Goal: Task Accomplishment & Management: Complete application form

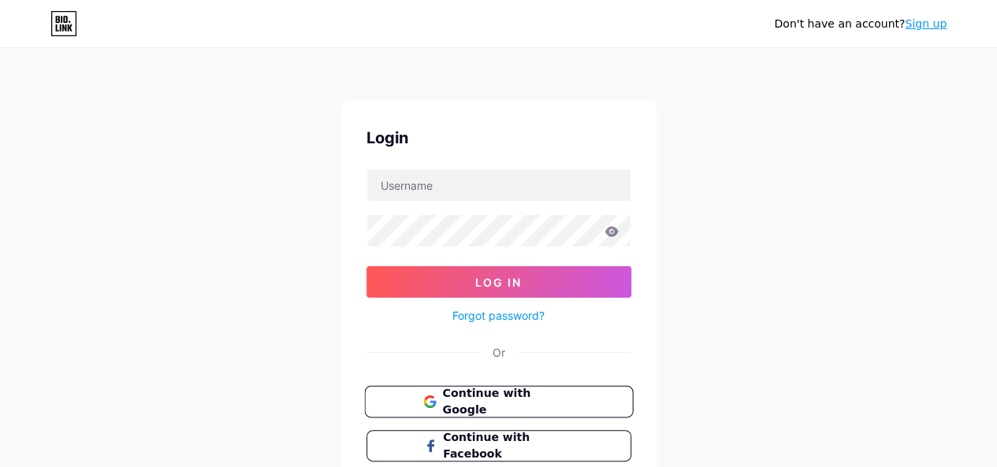
scroll to position [111, 0]
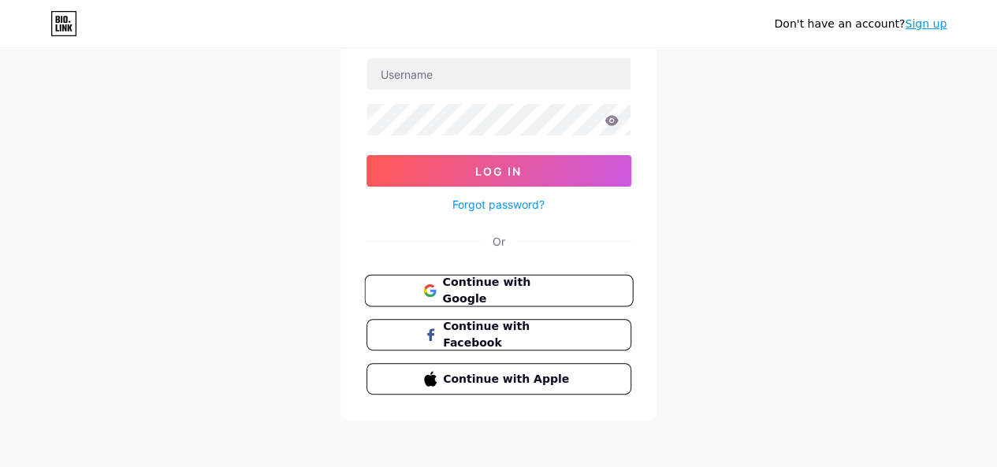
click at [493, 289] on span "Continue with Google" at bounding box center [508, 291] width 132 height 34
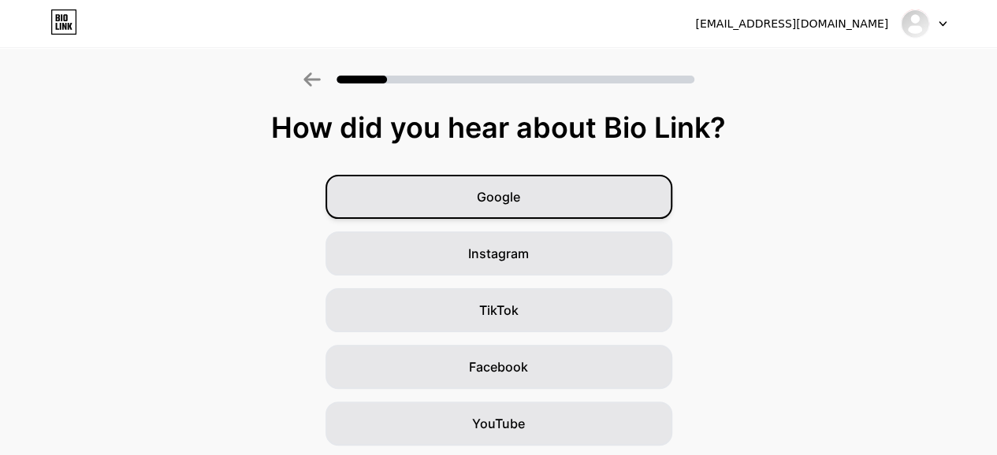
click at [493, 198] on span "Google" at bounding box center [498, 197] width 43 height 19
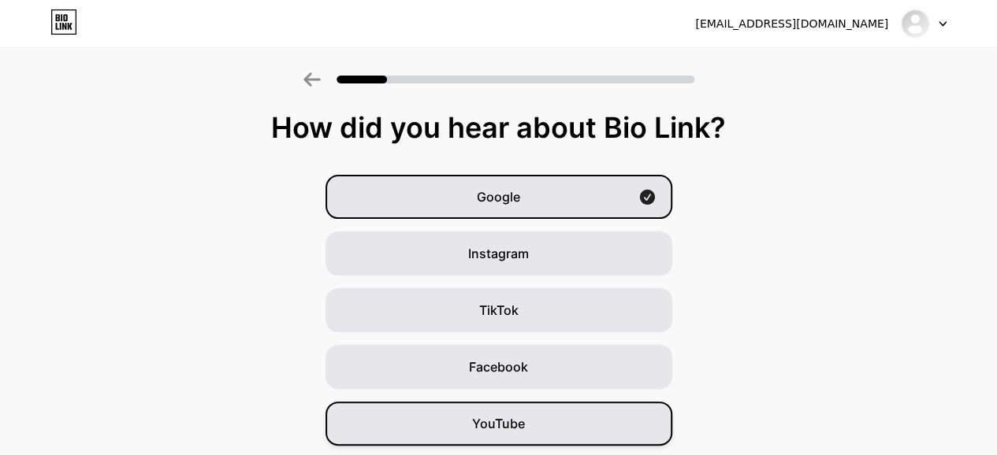
scroll to position [92, 0]
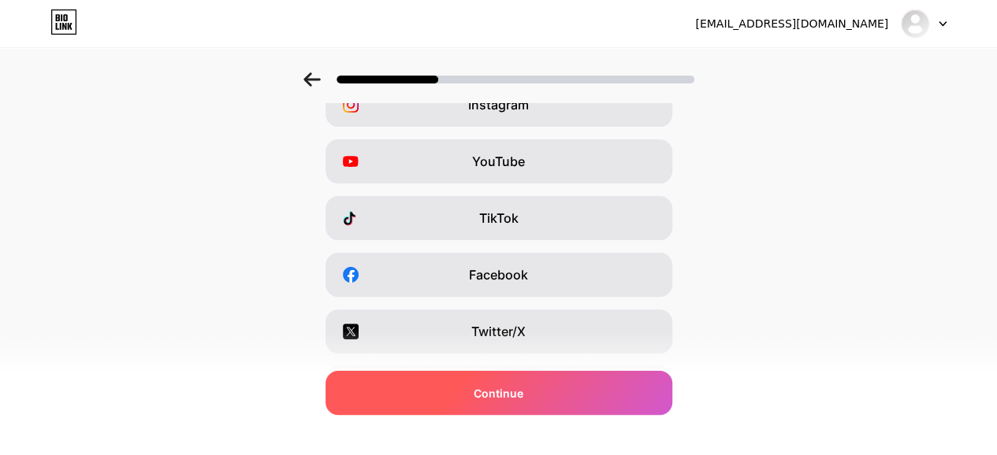
click at [474, 398] on div "Continue" at bounding box center [498, 393] width 347 height 44
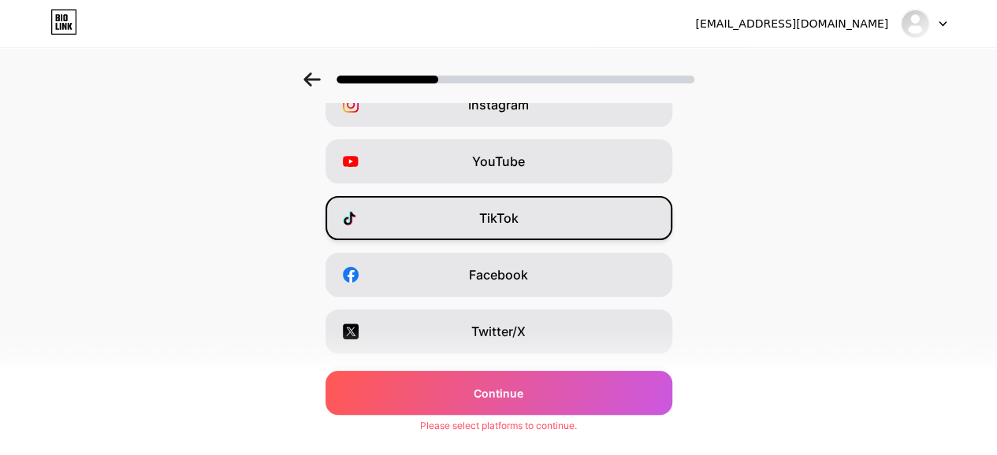
scroll to position [0, 0]
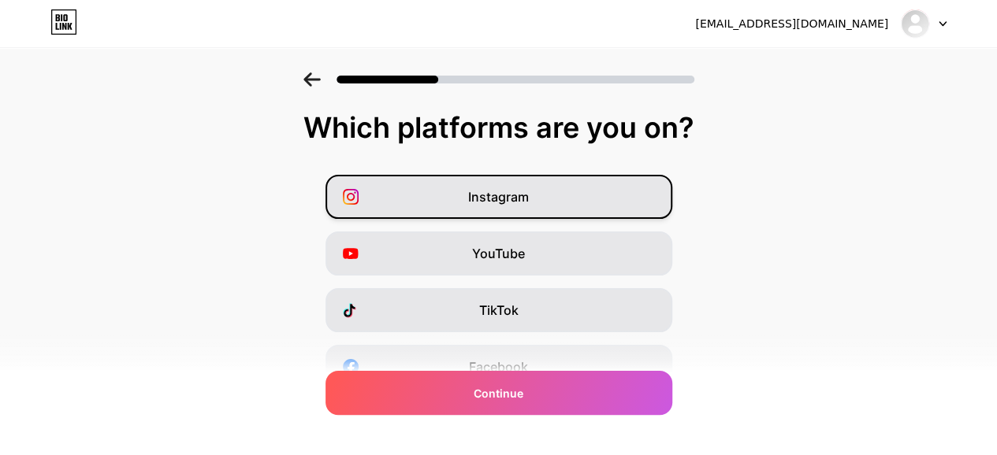
click at [474, 190] on span "Instagram" at bounding box center [498, 197] width 61 height 19
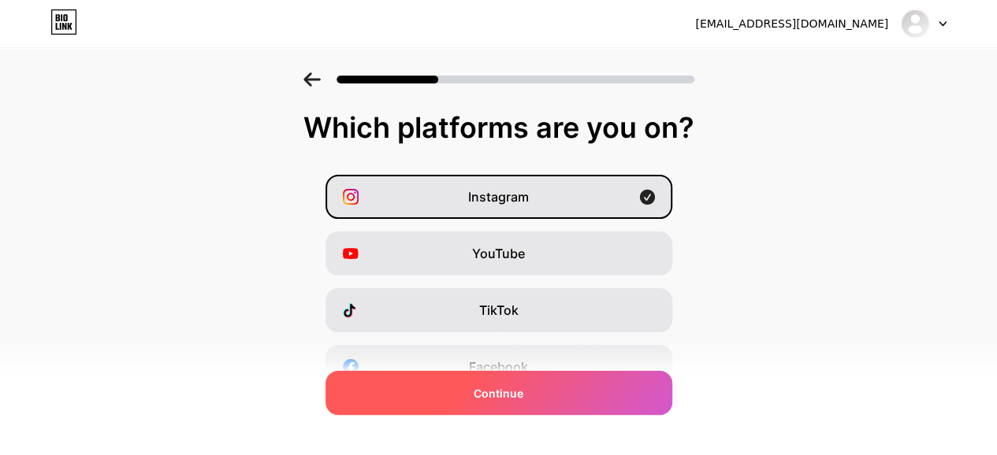
click at [480, 385] on span "Continue" at bounding box center [499, 393] width 50 height 17
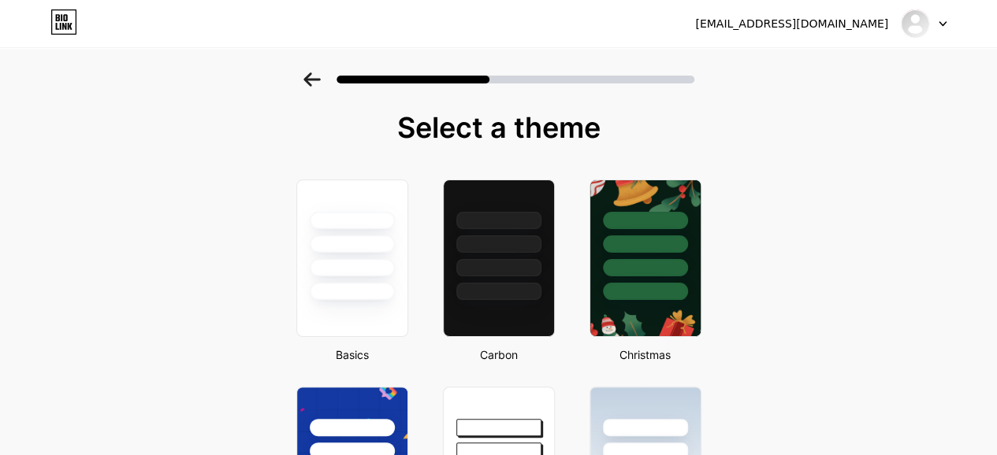
scroll to position [656, 0]
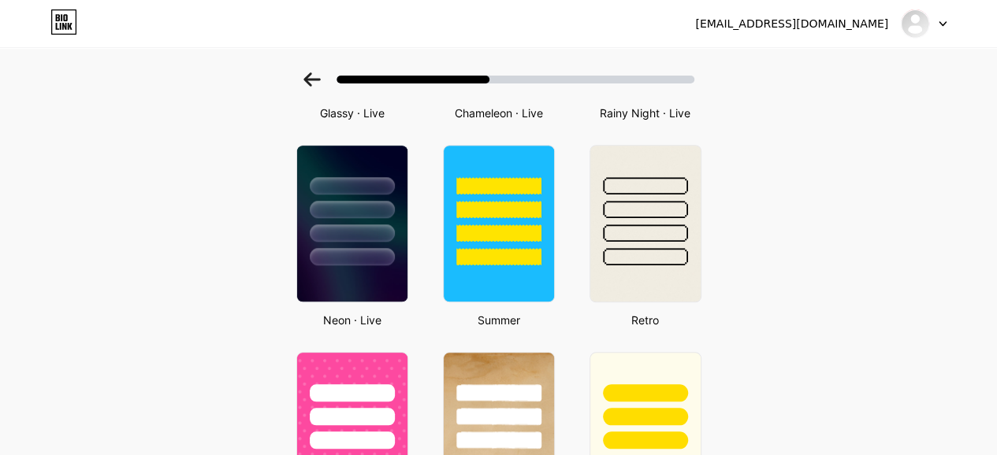
click at [293, 228] on div "Basics Carbon Christmas Pride Glitch Winter · Live Glassy · Live Chameleon · Li…" at bounding box center [498, 338] width 433 height 1639
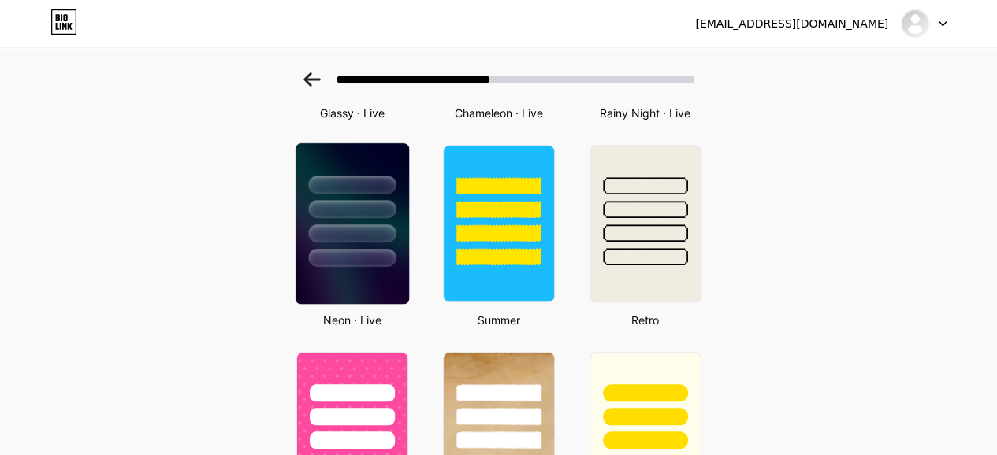
scroll to position [525, 0]
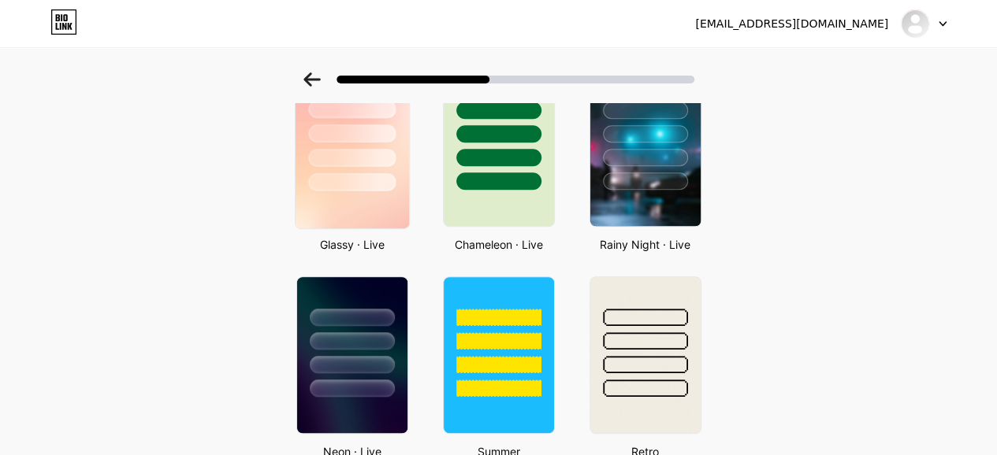
click at [370, 220] on img at bounding box center [351, 148] width 113 height 161
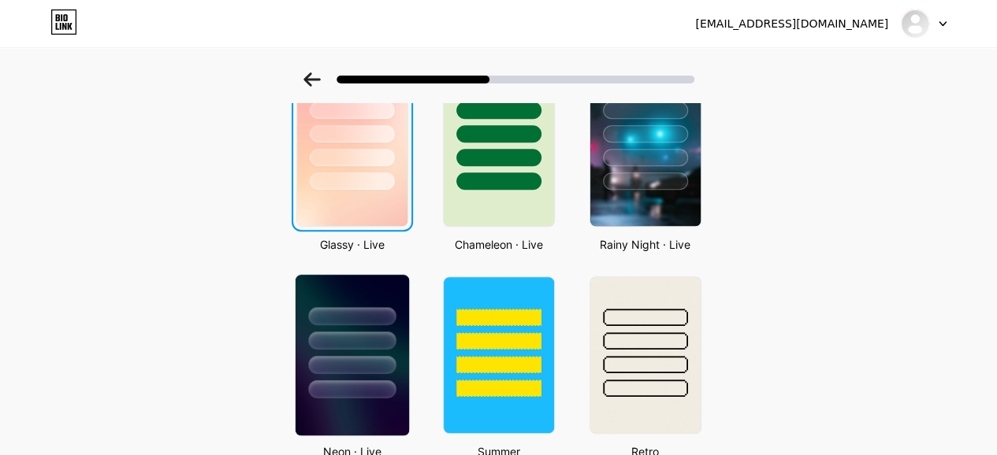
click at [362, 303] on div at bounding box center [351, 337] width 113 height 124
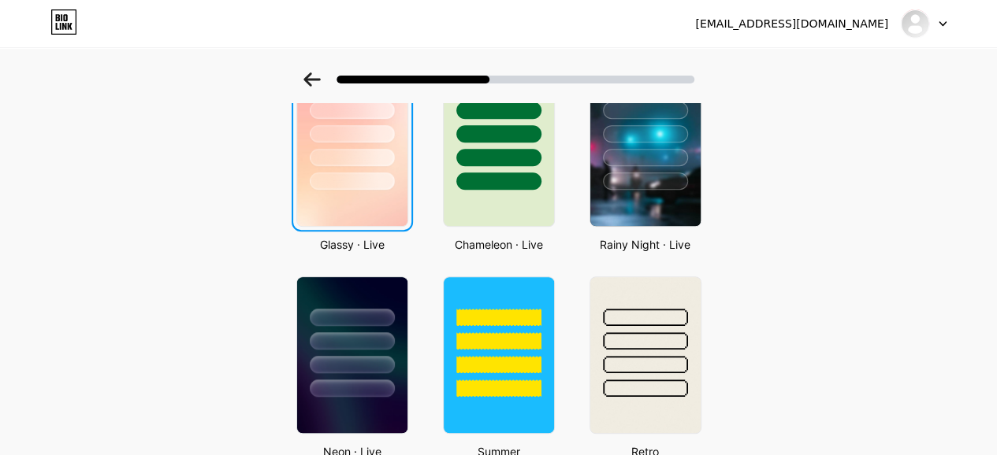
scroll to position [0, 0]
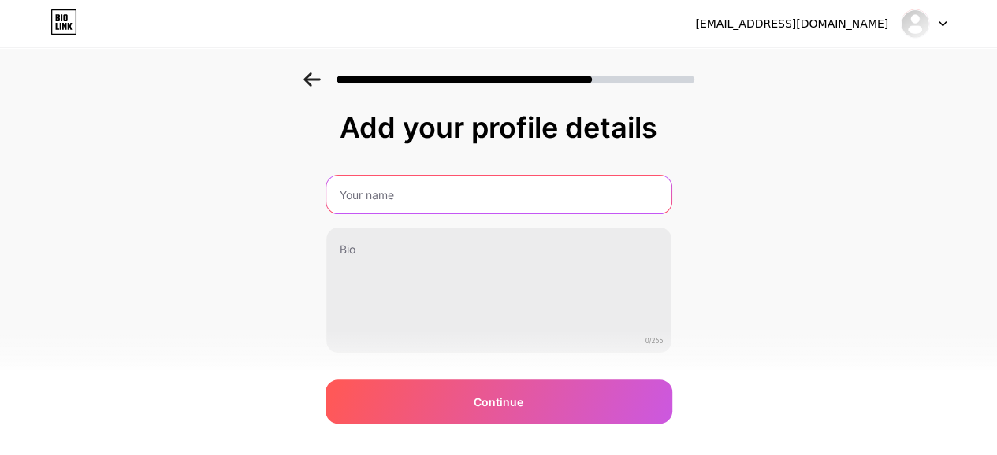
click at [438, 207] on input "text" at bounding box center [498, 195] width 345 height 38
type input "[PERSON_NAME] Graphic Design & Advertising"
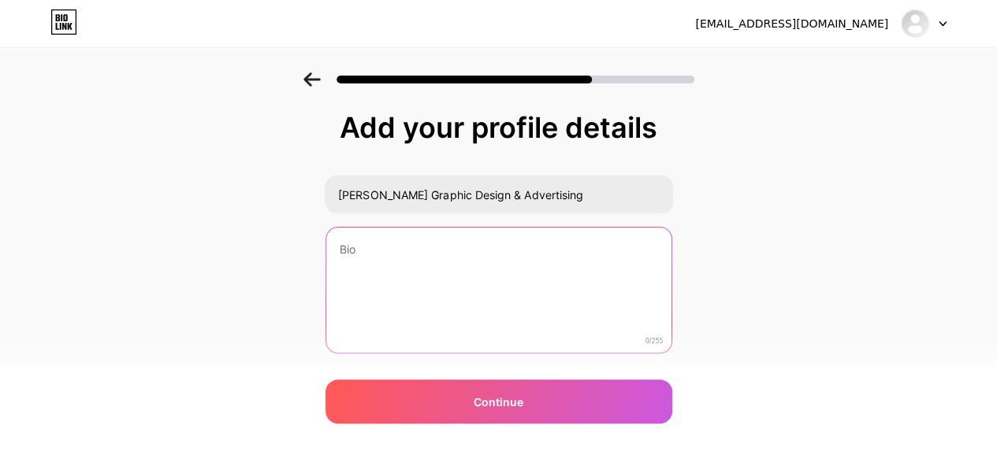
click at [415, 291] on textarea at bounding box center [498, 291] width 345 height 127
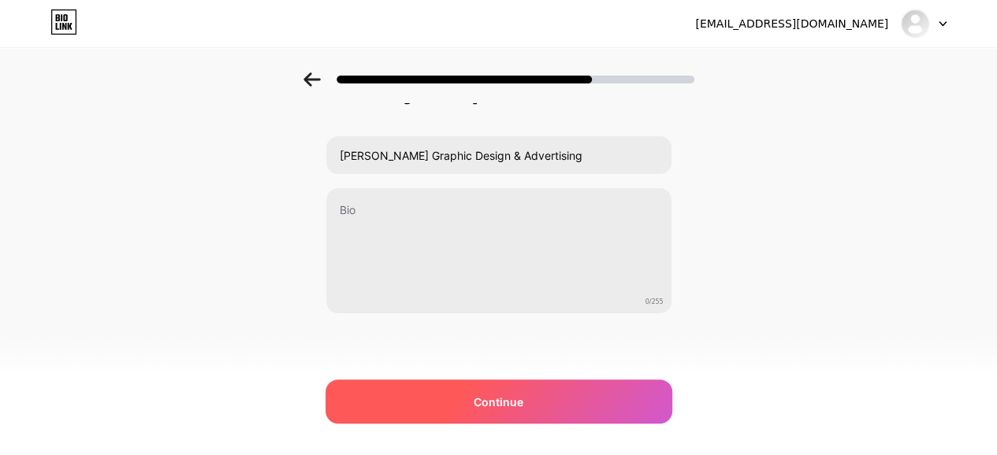
click at [466, 399] on div "Continue" at bounding box center [498, 402] width 347 height 44
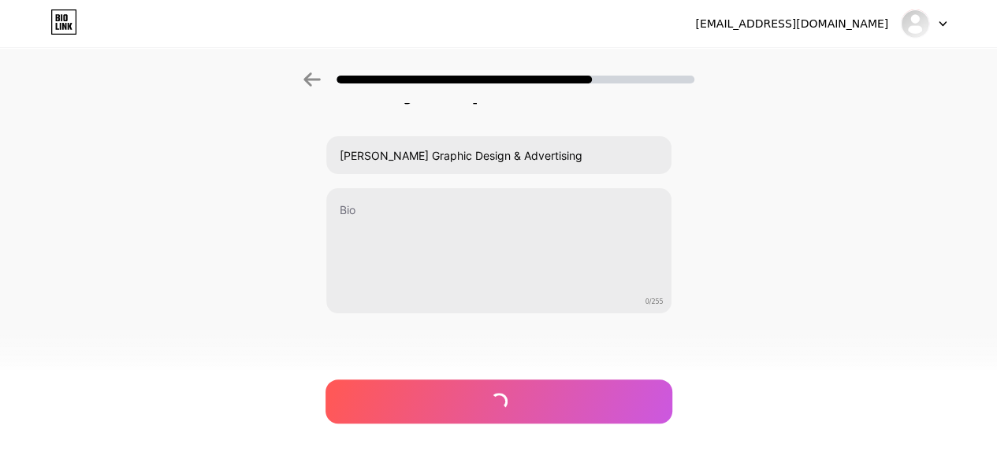
scroll to position [0, 0]
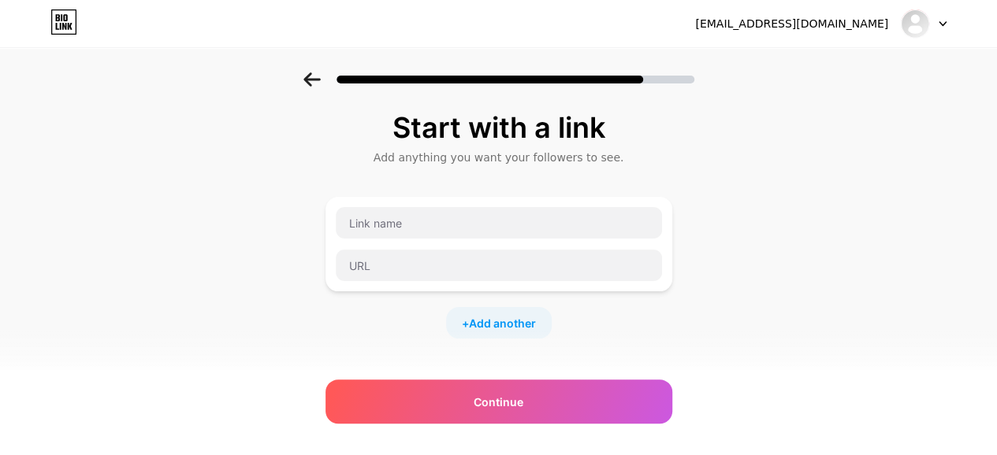
click at [399, 242] on div at bounding box center [499, 244] width 328 height 76
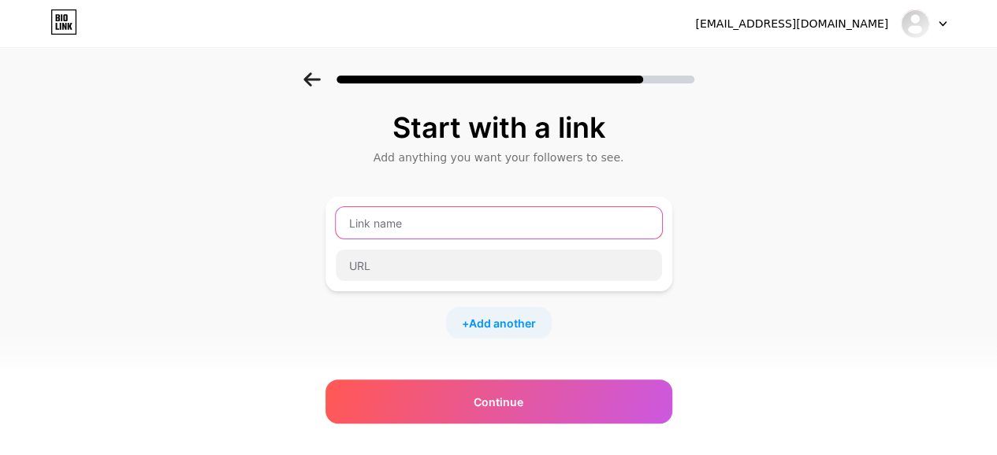
click at [413, 226] on input "text" at bounding box center [499, 223] width 326 height 32
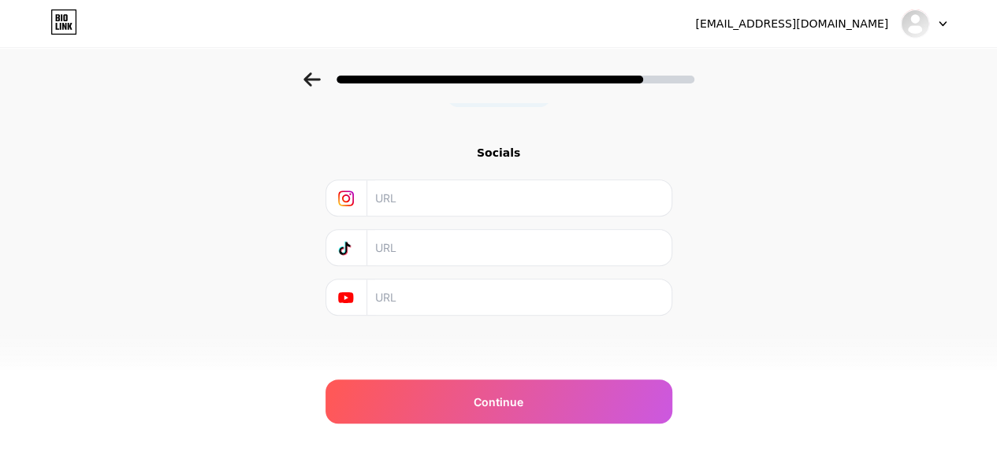
scroll to position [100, 0]
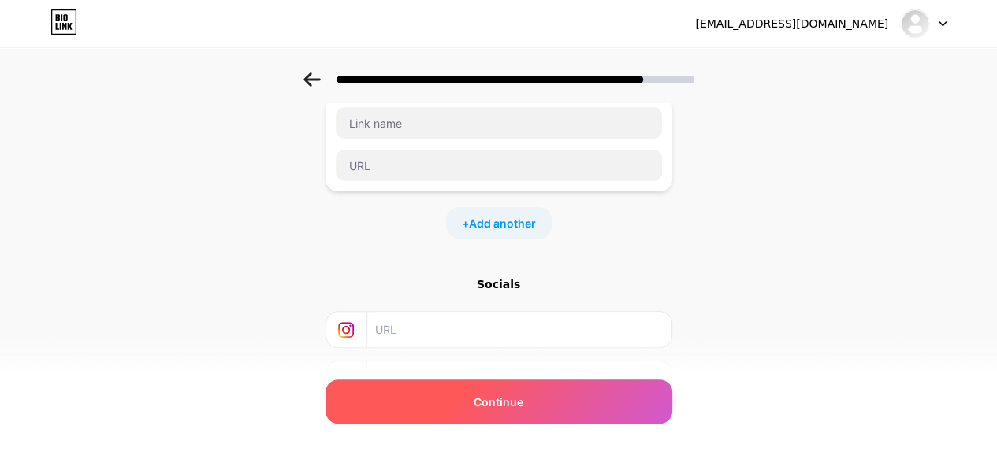
click at [467, 410] on div "Continue" at bounding box center [498, 402] width 347 height 44
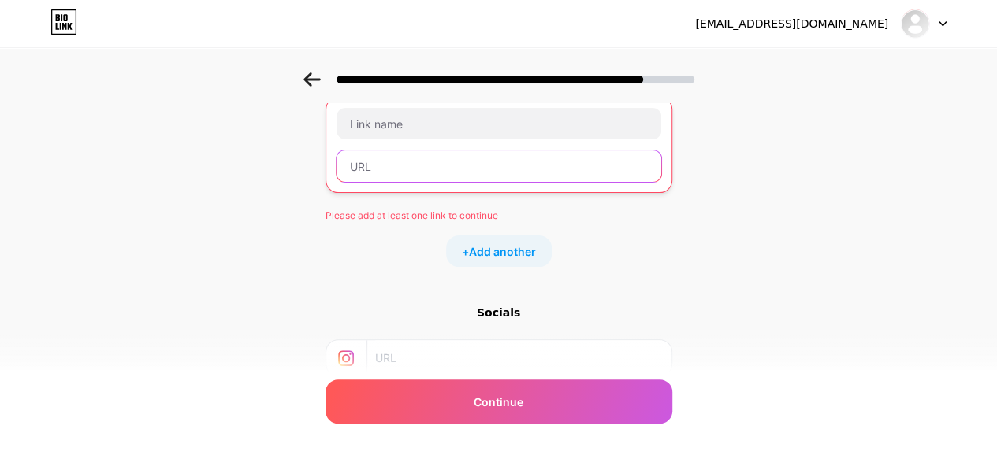
click at [382, 165] on input "text" at bounding box center [498, 166] width 325 height 32
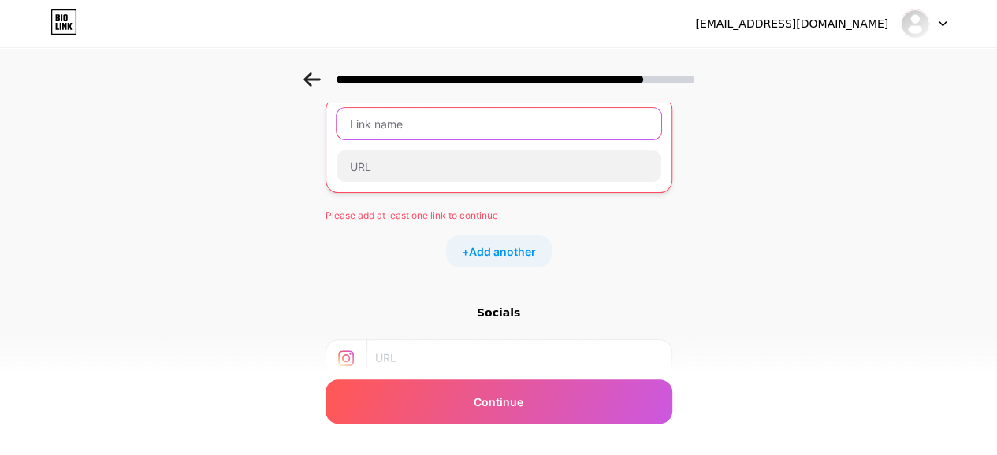
click at [399, 127] on input "text" at bounding box center [498, 124] width 325 height 32
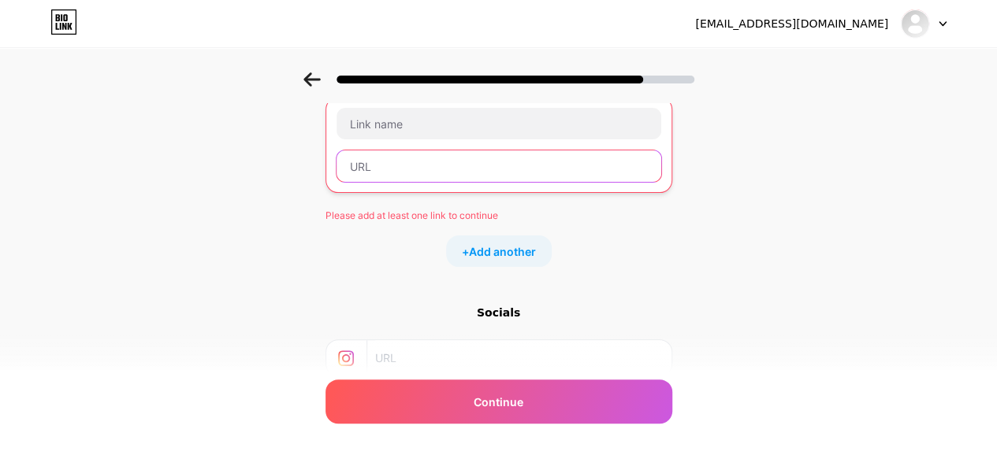
click at [396, 169] on input "text" at bounding box center [498, 166] width 325 height 32
paste input "[URL][DOMAIN_NAME]"
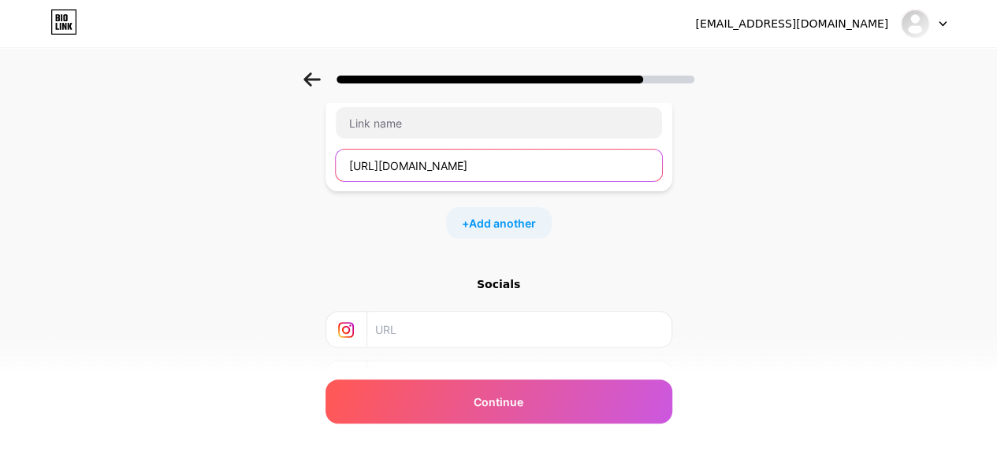
type input "[URL][DOMAIN_NAME]"
drag, startPoint x: 380, startPoint y: 144, endPoint x: 389, endPoint y: 144, distance: 9.5
click at [381, 144] on div "[URL][DOMAIN_NAME]" at bounding box center [499, 144] width 328 height 76
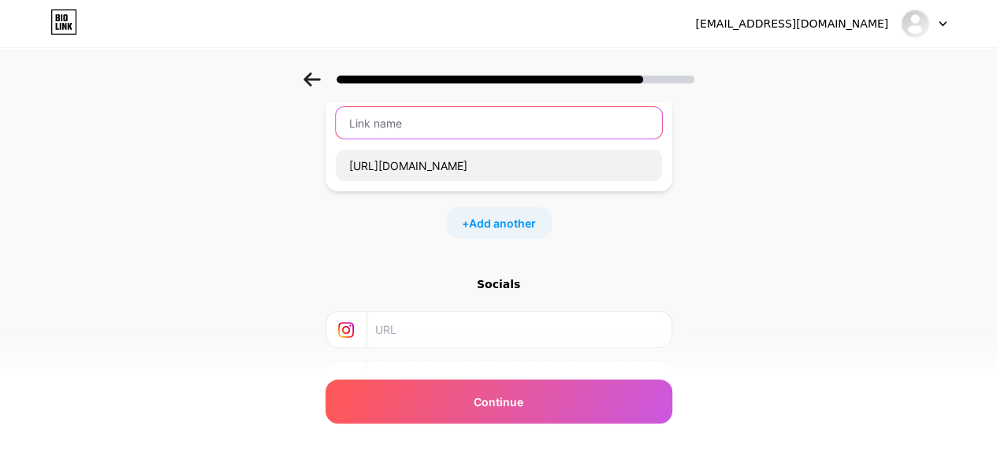
click at [403, 127] on input "text" at bounding box center [499, 123] width 326 height 32
type input "W"
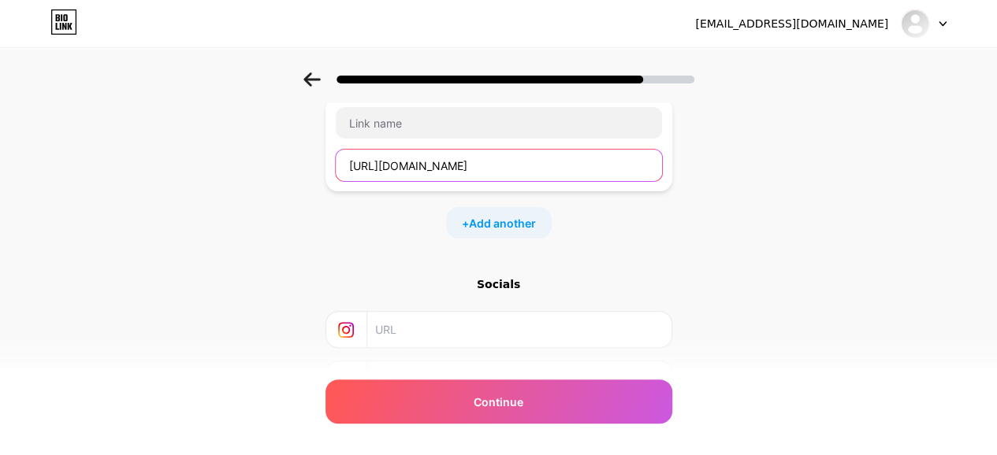
drag, startPoint x: 524, startPoint y: 176, endPoint x: 80, endPoint y: 173, distance: 443.6
click at [80, 173] on div "Start with a link Add anything you want your followers to see. [URL][DOMAIN_NAM…" at bounding box center [498, 249] width 997 height 554
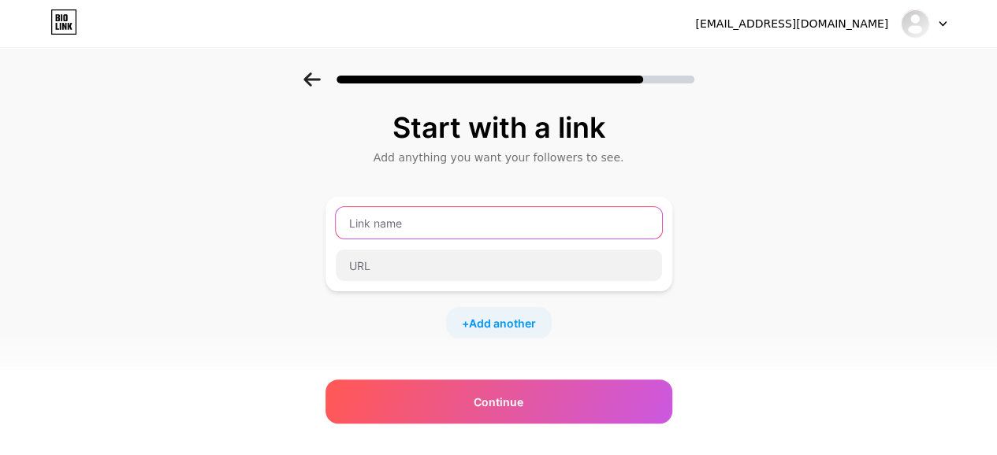
click at [381, 211] on input "text" at bounding box center [499, 223] width 326 height 32
paste input "Top Benefits of Hiring a Graphic Design Agency Philadelphia Businesses Trust"
type input "Top Benefits of Hiring a Graphic Design Agency Philadelphia Businesses Trust"
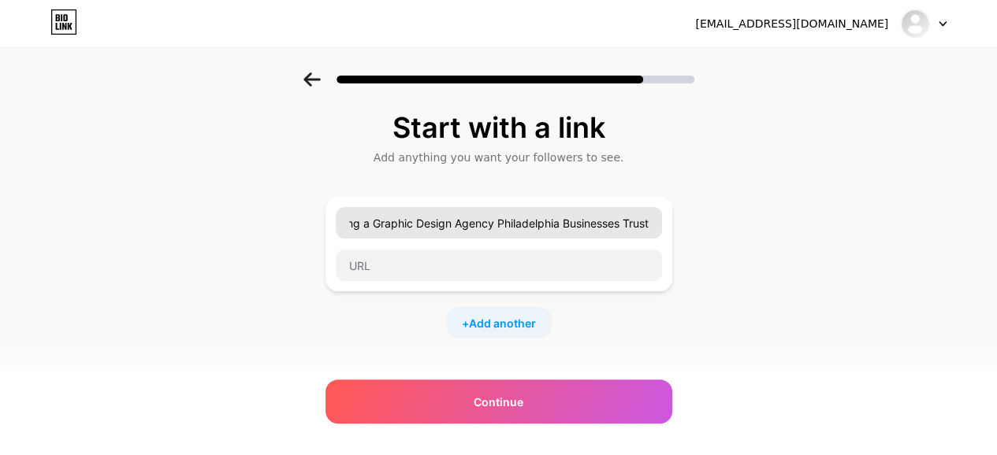
scroll to position [0, 0]
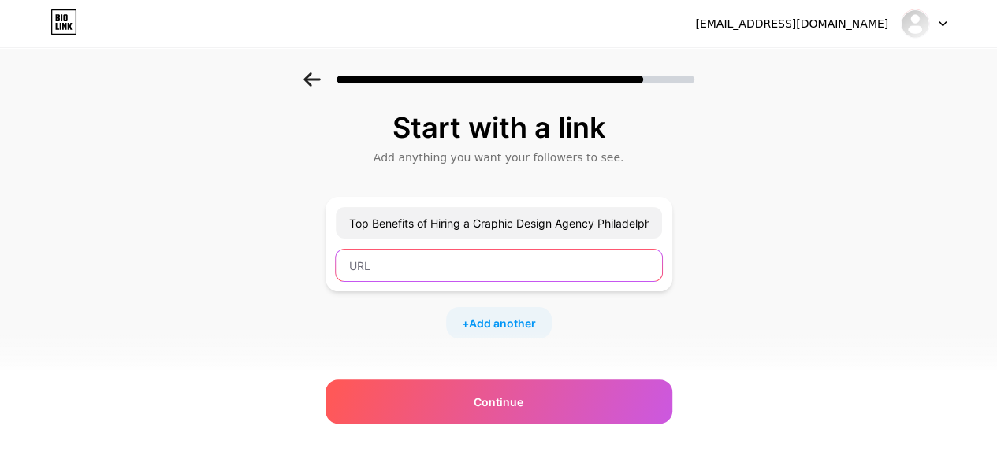
click at [391, 259] on input "text" at bounding box center [499, 266] width 326 height 32
paste input "[URL][DOMAIN_NAME]"
type input "[URL][DOMAIN_NAME]"
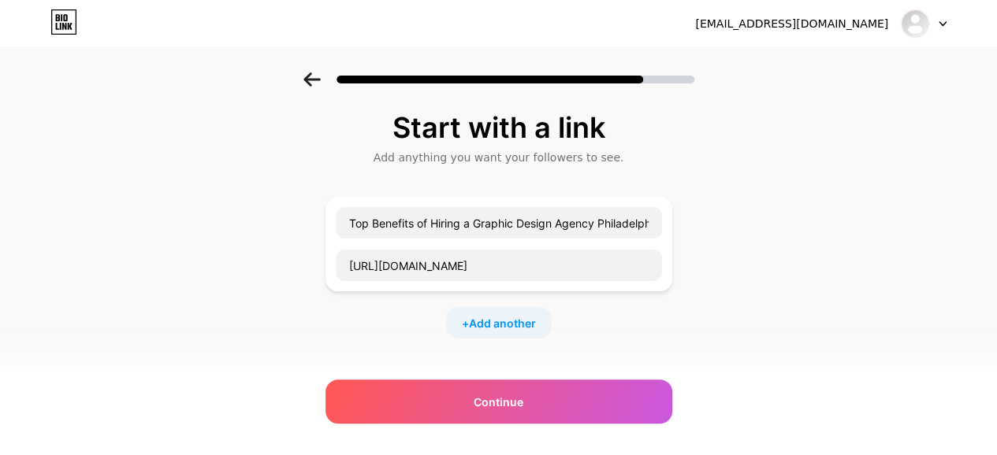
click at [759, 239] on div "Start with a link Add anything you want your followers to see. Top Benefits of …" at bounding box center [498, 349] width 997 height 554
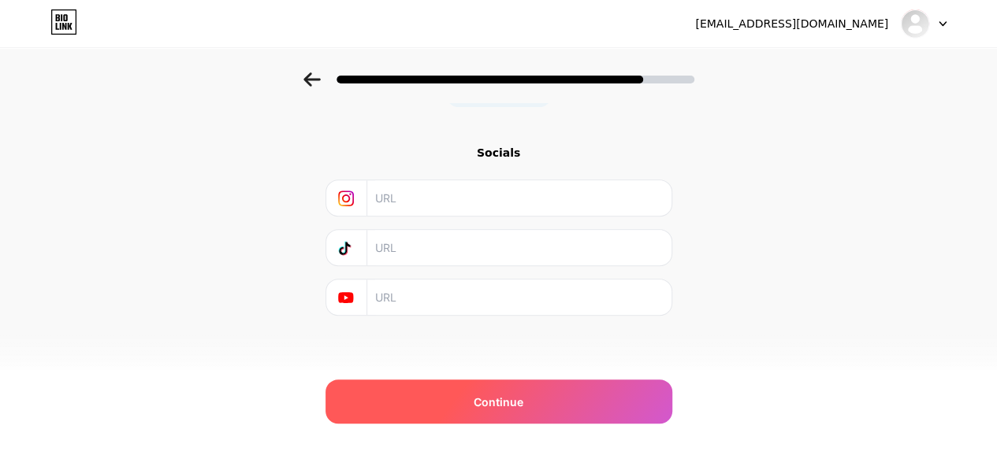
click at [440, 392] on div "Continue" at bounding box center [498, 402] width 347 height 44
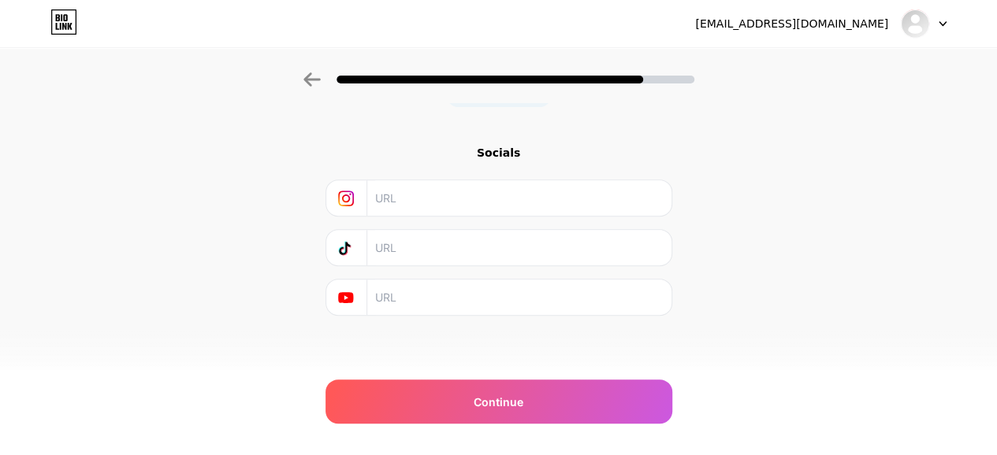
scroll to position [0, 0]
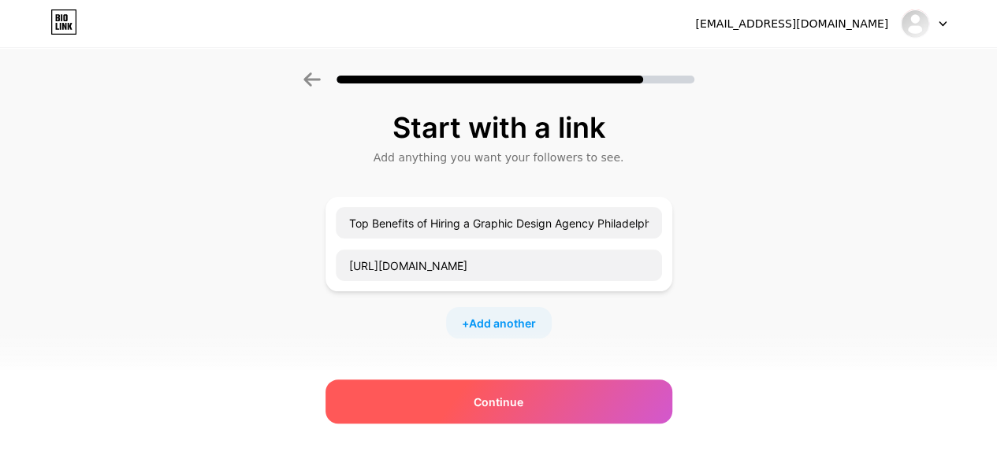
click at [511, 404] on span "Continue" at bounding box center [499, 402] width 50 height 17
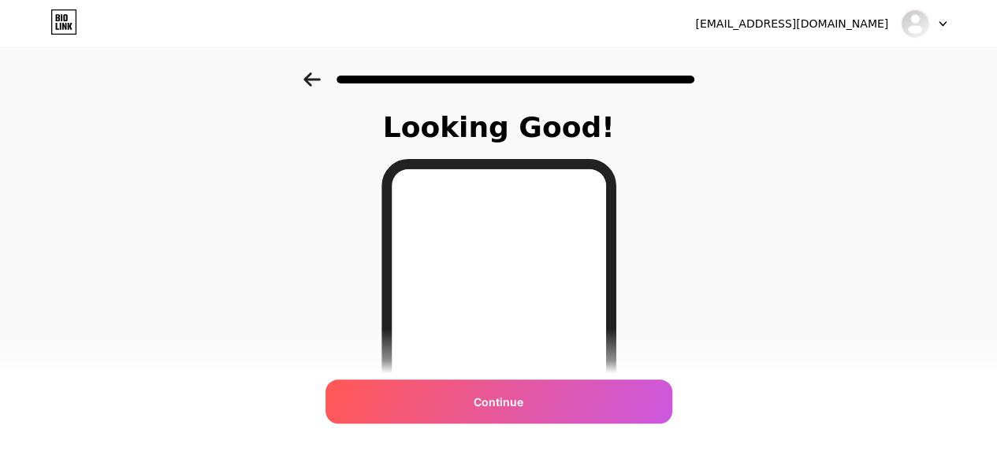
click at [835, 198] on div "Looking Good! Continue" at bounding box center [498, 400] width 997 height 656
click at [930, 31] on div at bounding box center [924, 23] width 46 height 28
click at [931, 27] on div at bounding box center [924, 23] width 46 height 28
click at [828, 27] on div "[EMAIL_ADDRESS][DOMAIN_NAME]" at bounding box center [791, 24] width 193 height 17
click at [59, 10] on icon at bounding box center [64, 22] width 24 height 24
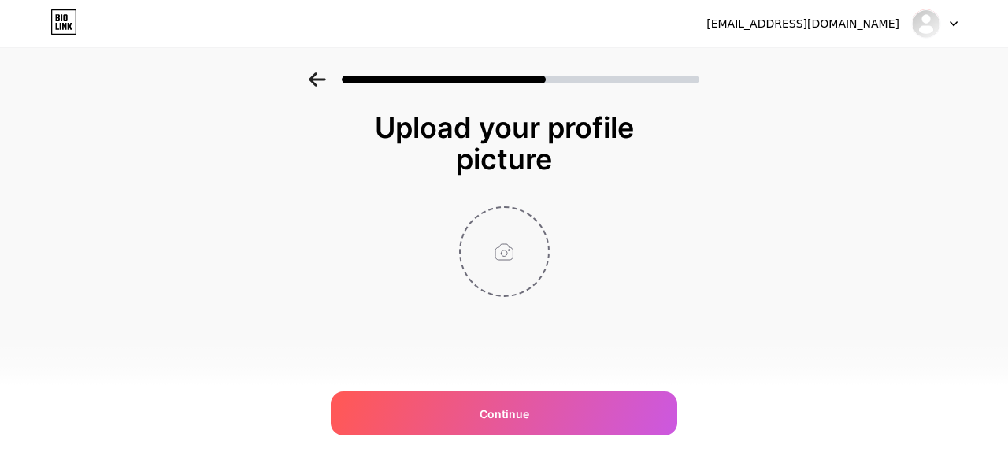
click at [511, 248] on input "file" at bounding box center [504, 251] width 87 height 87
type input "C:\fakepath\czarista-web.webp"
click at [511, 229] on input "file" at bounding box center [504, 251] width 87 height 87
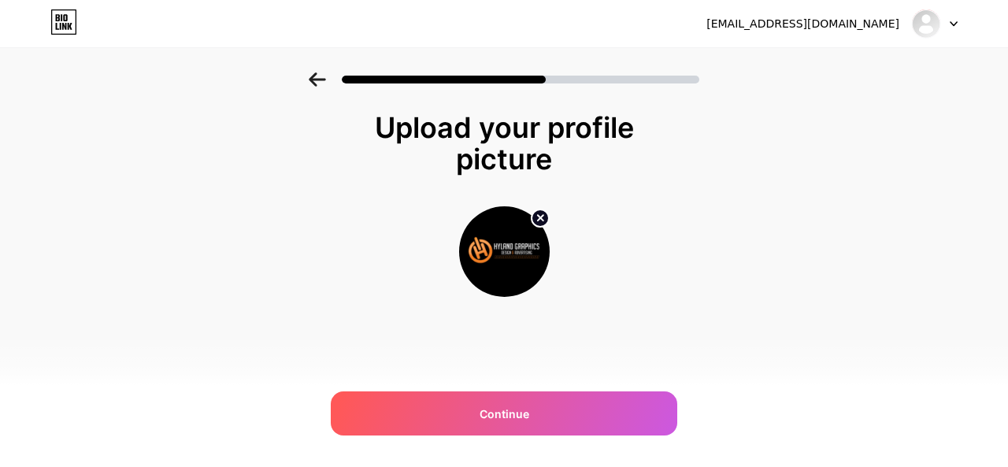
click at [543, 212] on circle at bounding box center [540, 218] width 17 height 17
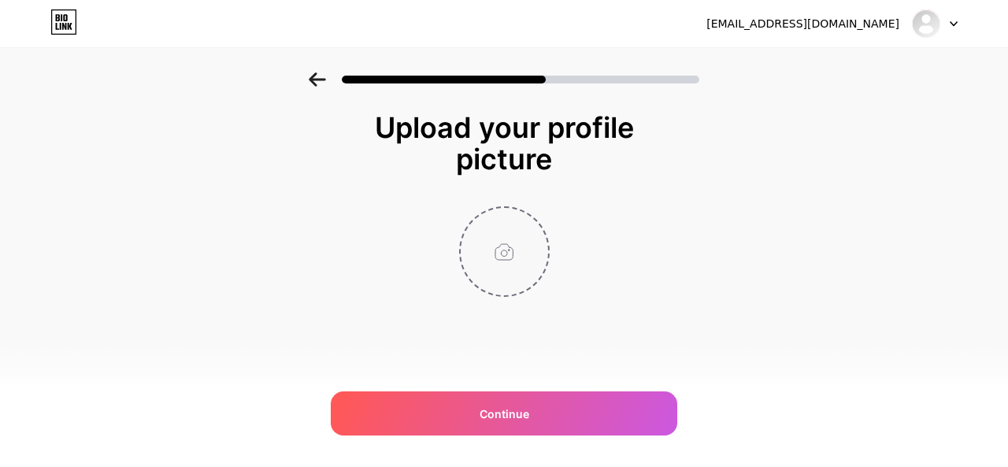
click at [520, 244] on input "file" at bounding box center [504, 251] width 87 height 87
type input "C:\fakepath\[PERSON_NAME] graphic logo.jpg"
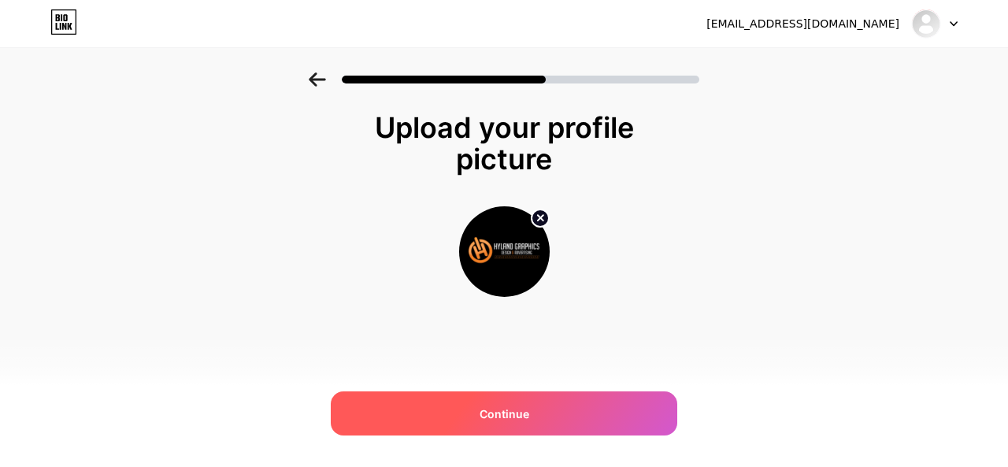
click at [532, 430] on div "Continue" at bounding box center [504, 414] width 347 height 44
click at [414, 414] on div "Continue" at bounding box center [504, 414] width 347 height 44
click at [482, 429] on div "Continue" at bounding box center [504, 414] width 347 height 44
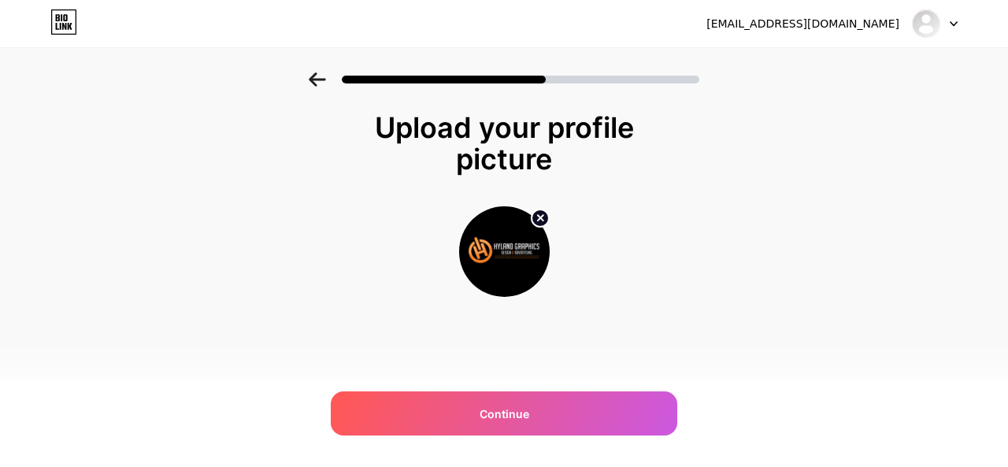
click at [317, 230] on div "Upload your profile picture Continue" at bounding box center [504, 223] width 1008 height 303
click at [309, 84] on icon at bounding box center [317, 79] width 17 height 14
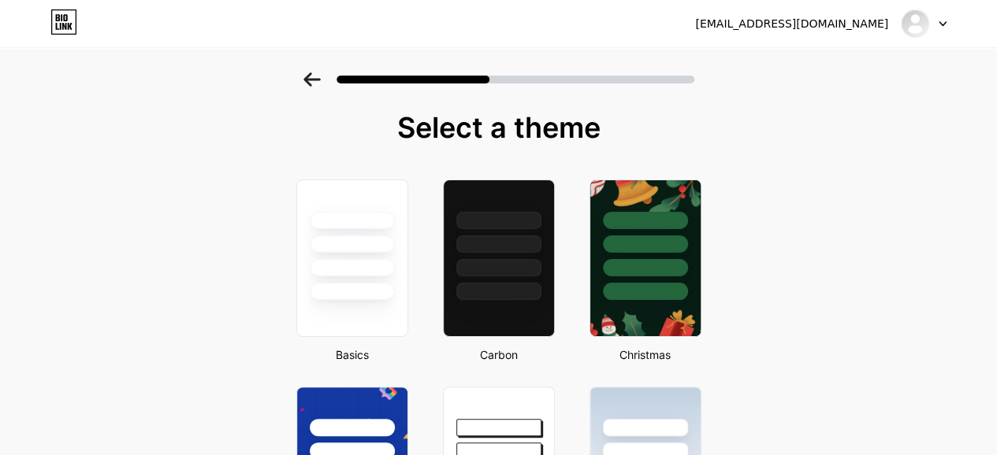
click at [938, 30] on div at bounding box center [924, 23] width 46 height 28
click at [452, 76] on div at bounding box center [413, 80] width 154 height 8
click at [310, 73] on icon at bounding box center [311, 79] width 17 height 14
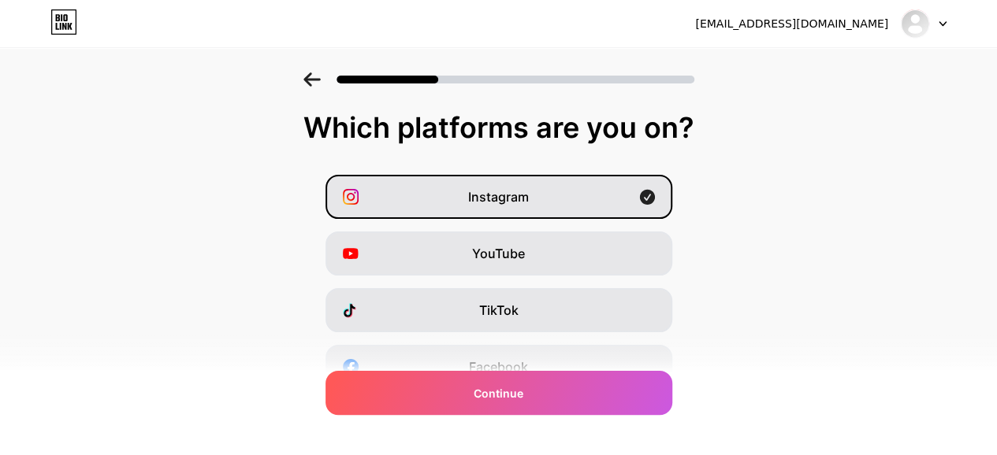
click at [328, 90] on div at bounding box center [498, 74] width 997 height 55
click at [69, 32] on icon at bounding box center [63, 21] width 27 height 25
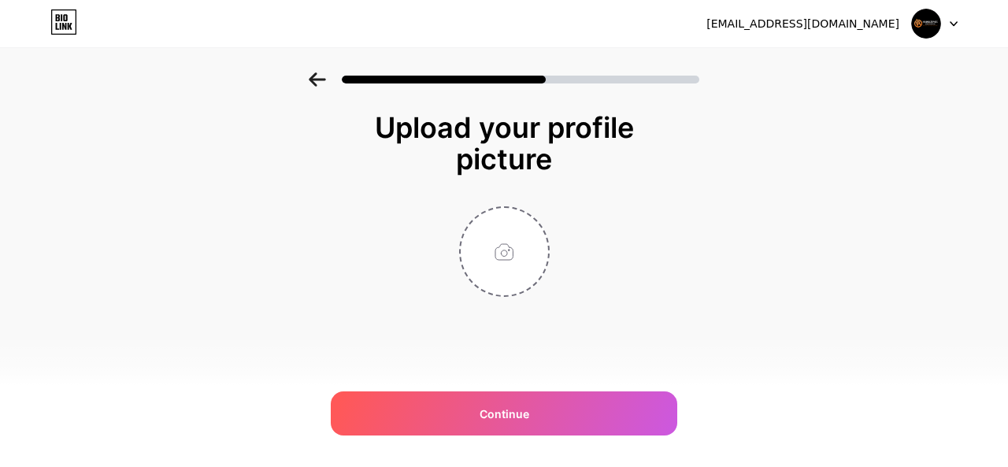
click at [950, 26] on icon at bounding box center [954, 24] width 8 height 6
click at [501, 240] on input "file" at bounding box center [504, 251] width 87 height 87
type input "C:\fakepath\[PERSON_NAME] graphic logo.jpg"
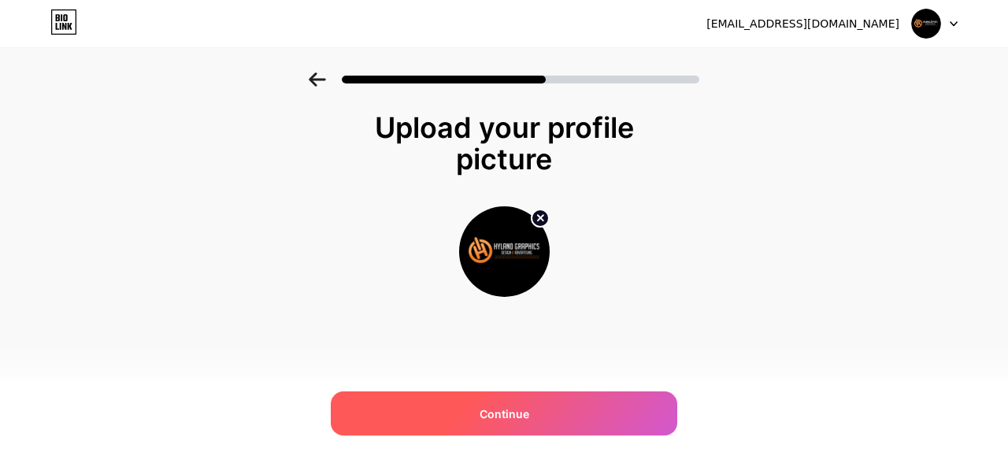
click at [550, 410] on div "Continue" at bounding box center [504, 414] width 347 height 44
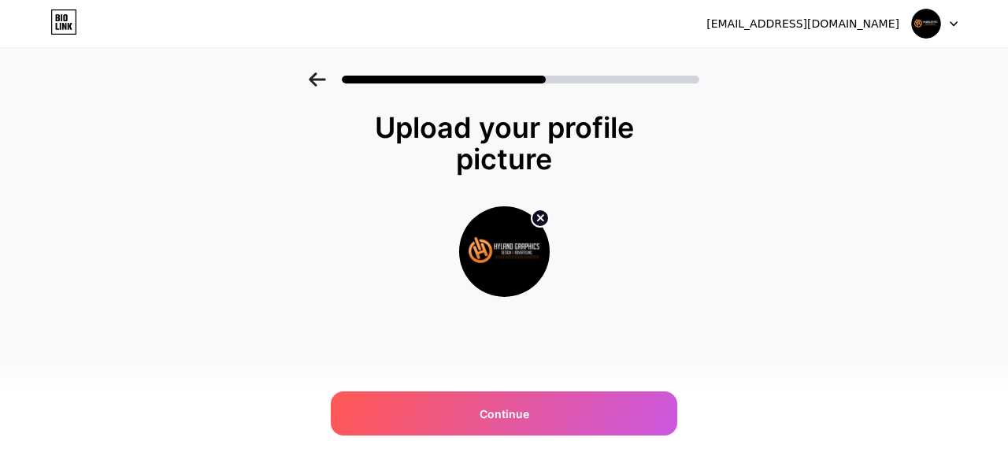
drag, startPoint x: 750, startPoint y: 247, endPoint x: 753, endPoint y: 270, distance: 23.1
click at [751, 269] on div "Upload your profile picture Continue" at bounding box center [504, 223] width 1008 height 303
click at [779, 264] on div "Upload your profile picture Continue" at bounding box center [504, 223] width 1008 height 303
click at [780, 9] on div "[EMAIL_ADDRESS][DOMAIN_NAME]" at bounding box center [832, 23] width 251 height 28
click at [813, 14] on div "[EMAIL_ADDRESS][DOMAIN_NAME]" at bounding box center [832, 23] width 251 height 28
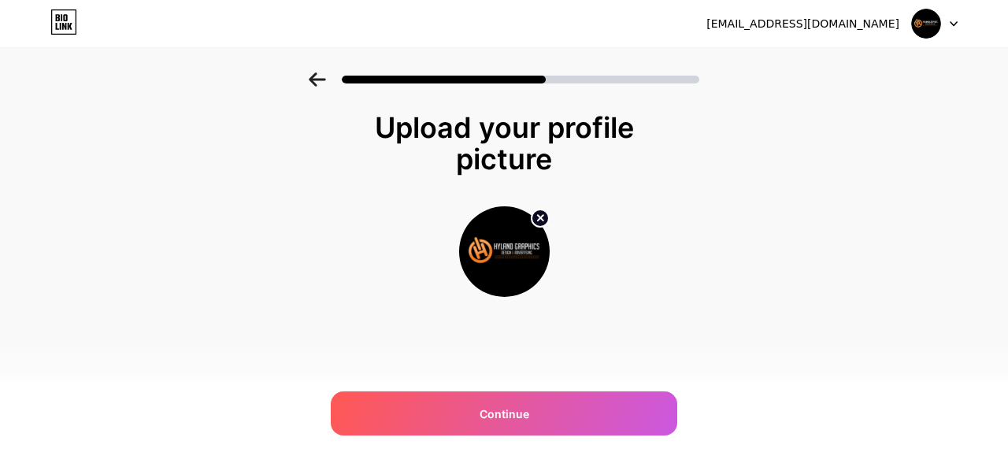
click at [867, 19] on div "[EMAIL_ADDRESS][DOMAIN_NAME]" at bounding box center [803, 24] width 193 height 17
click at [514, 169] on div "Upload your profile picture" at bounding box center [504, 143] width 299 height 63
click at [892, 39] on div "[EMAIL_ADDRESS][DOMAIN_NAME] Logout" at bounding box center [504, 23] width 1008 height 47
click at [931, 17] on img at bounding box center [927, 24] width 30 height 30
drag, startPoint x: 440, startPoint y: 62, endPoint x: 0, endPoint y: 102, distance: 441.4
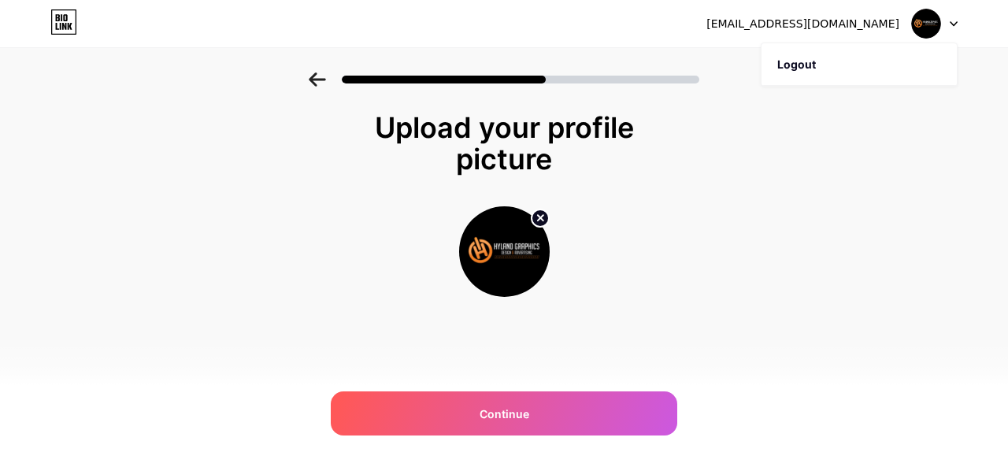
click at [433, 62] on div at bounding box center [504, 74] width 1008 height 55
click at [57, 35] on link at bounding box center [63, 23] width 27 height 28
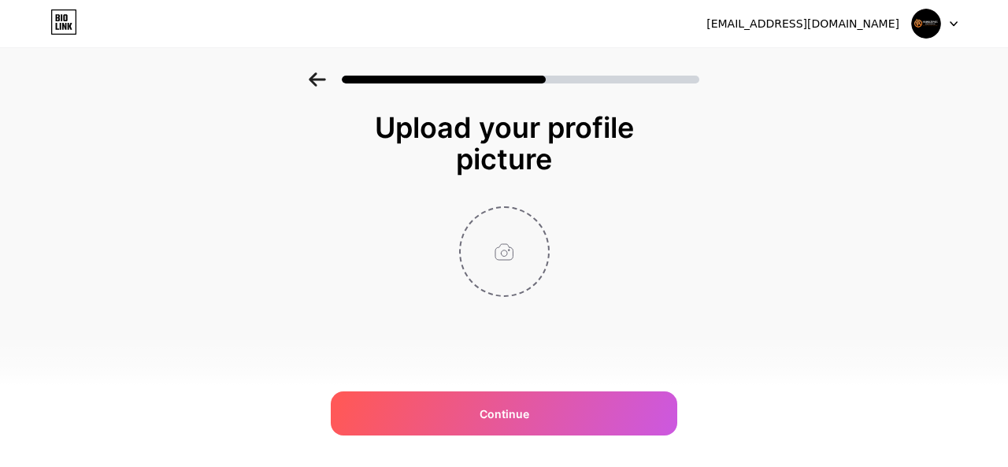
click at [504, 243] on input "file" at bounding box center [504, 251] width 87 height 87
